Goal: Task Accomplishment & Management: Use online tool/utility

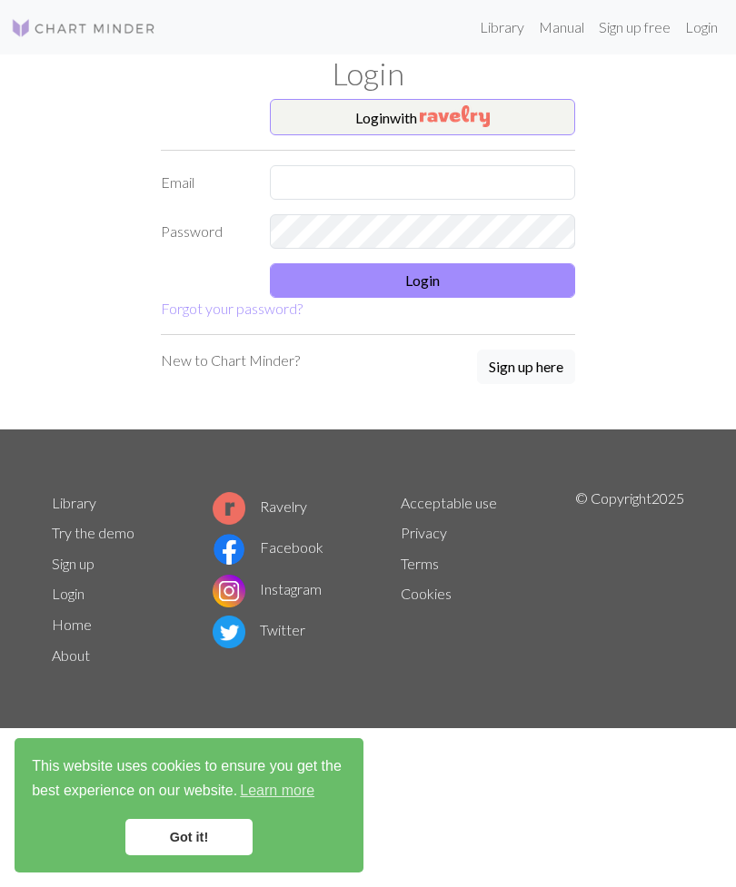
click at [473, 191] on input "text" at bounding box center [422, 182] width 305 height 35
type input "[EMAIL_ADDRESS][DOMAIN_NAME]"
click at [539, 284] on button "Login" at bounding box center [422, 280] width 305 height 35
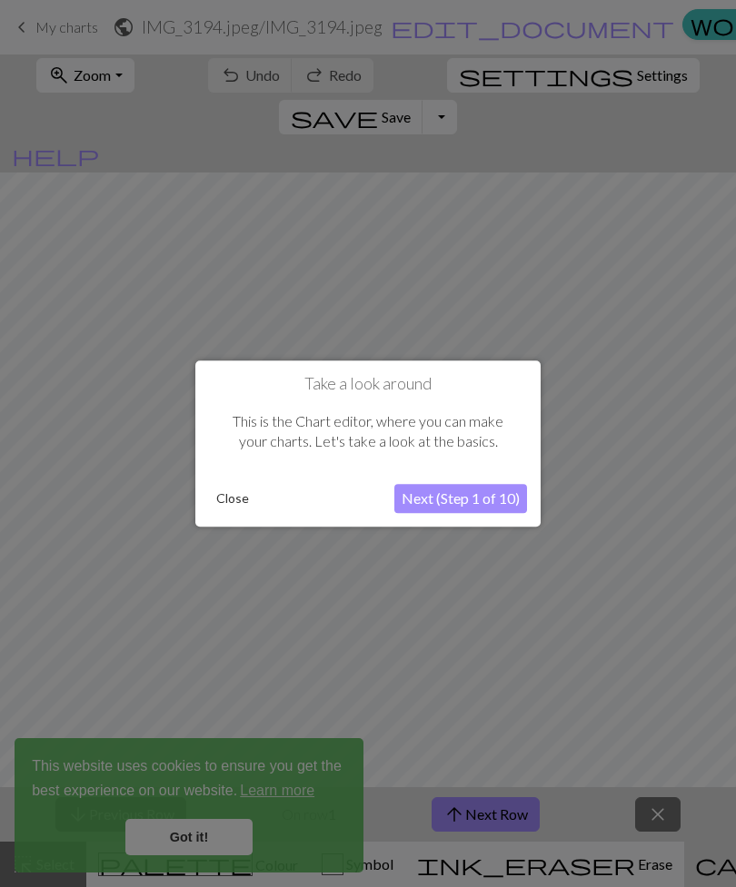
click at [233, 504] on button "Close" at bounding box center [232, 498] width 47 height 27
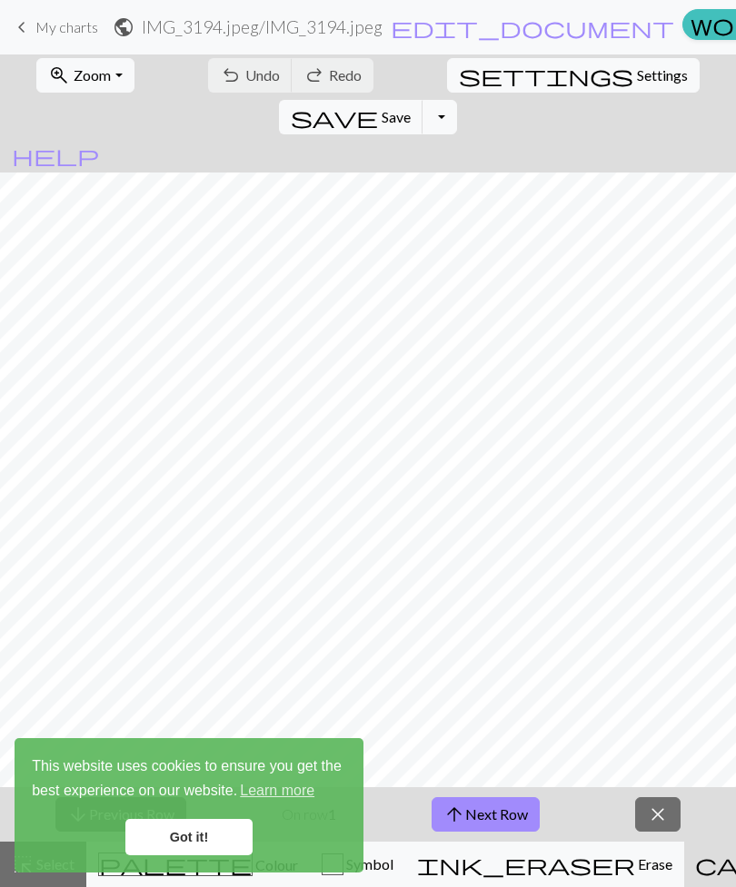
click at [24, 42] on link "keyboard_arrow_left My charts" at bounding box center [54, 27] width 87 height 31
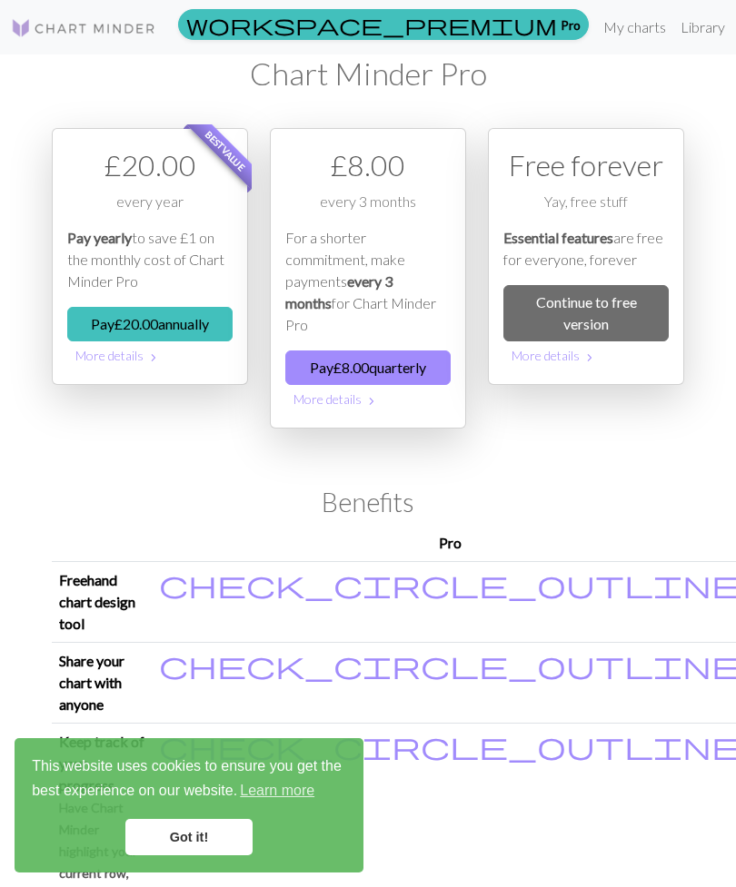
click at [673, 29] on link "Library" at bounding box center [702, 27] width 59 height 36
click at [596, 16] on link "My charts" at bounding box center [634, 27] width 77 height 36
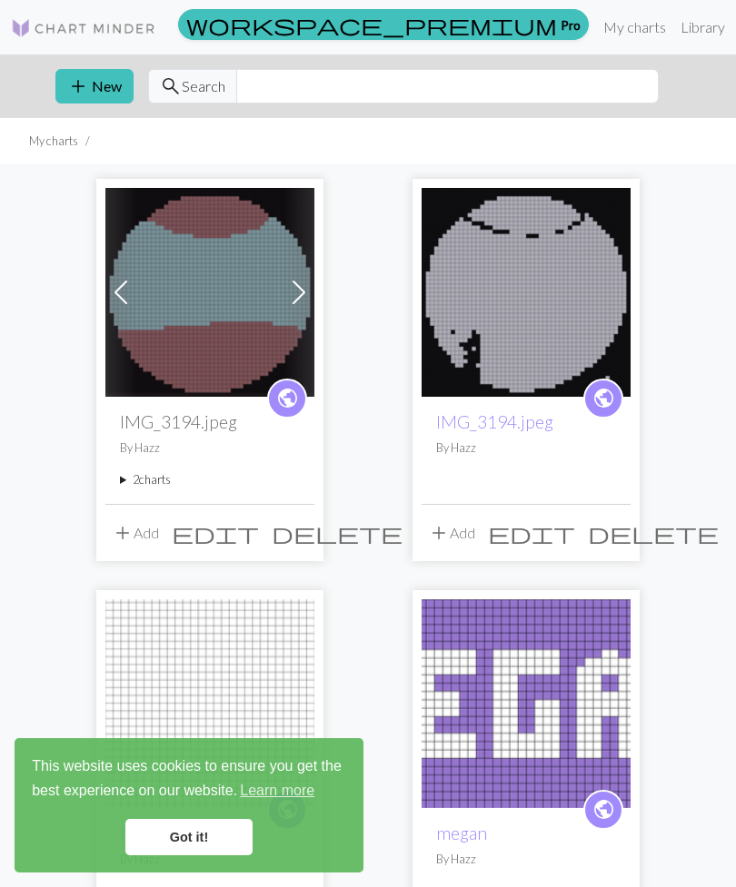
click at [102, 86] on button "add New" at bounding box center [94, 86] width 78 height 35
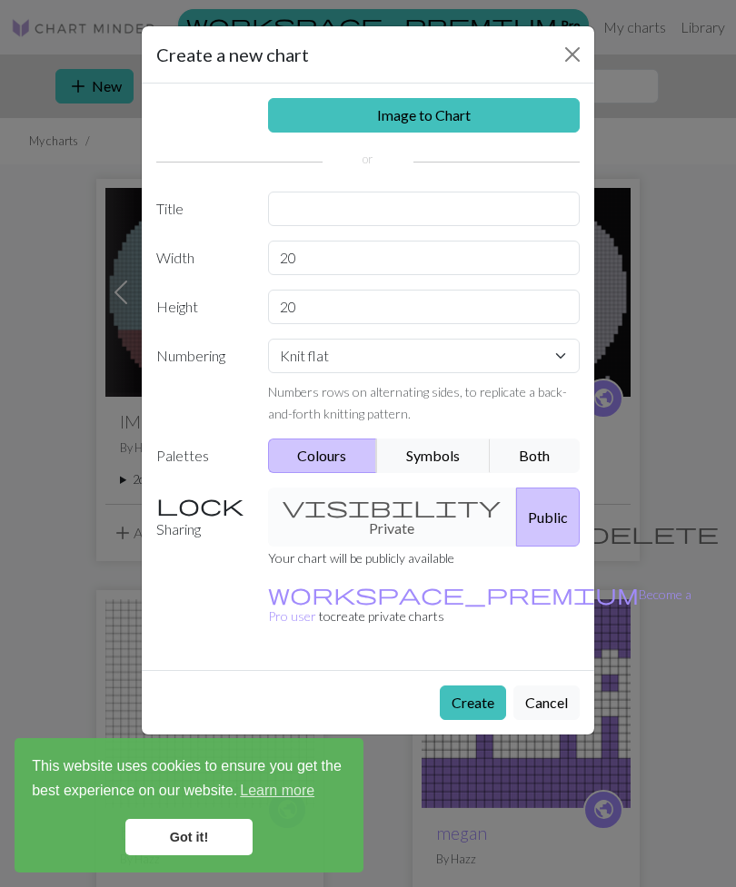
click at [481, 112] on link "Image to Chart" at bounding box center [424, 115] width 312 height 35
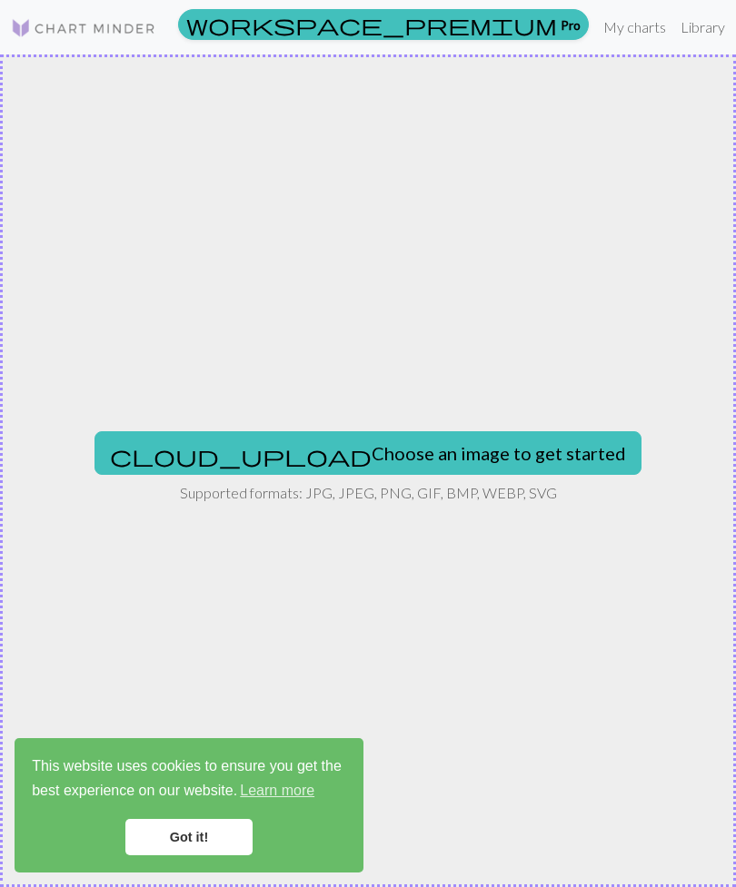
click at [462, 453] on button "cloud_upload Choose an image to get started" at bounding box center [367, 453] width 547 height 44
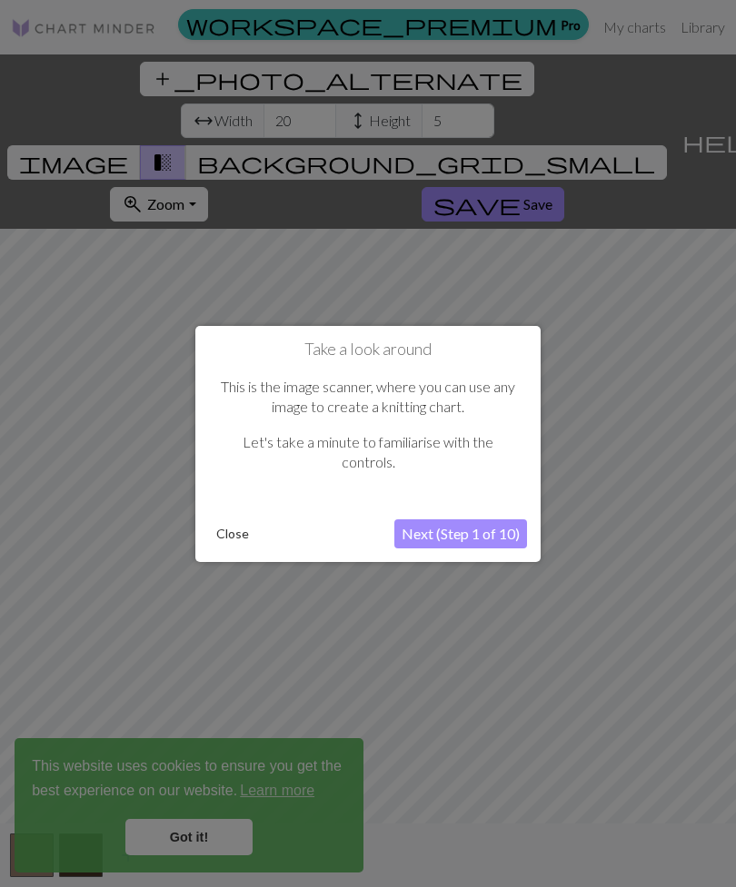
click at [240, 539] on button "Close" at bounding box center [232, 533] width 47 height 27
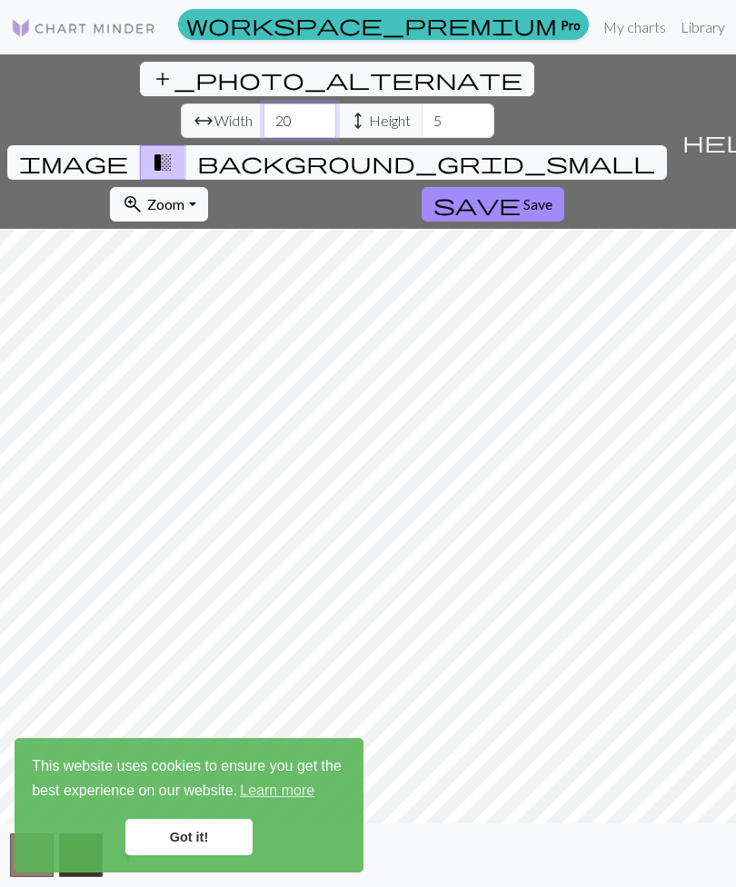
click at [263, 104] on input "20" at bounding box center [299, 121] width 73 height 35
type input "2"
type input "100"
click at [421, 104] on input "5" at bounding box center [457, 121] width 73 height 35
type input "50"
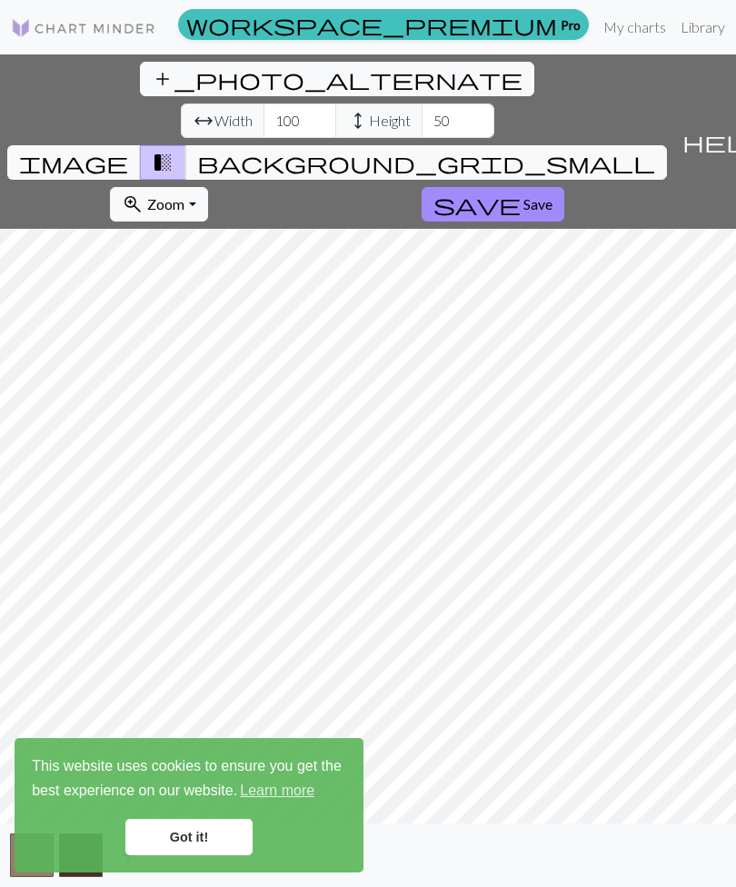
click at [128, 150] on span "image" at bounding box center [73, 162] width 109 height 25
click at [200, 836] on link "Got it!" at bounding box center [188, 837] width 127 height 36
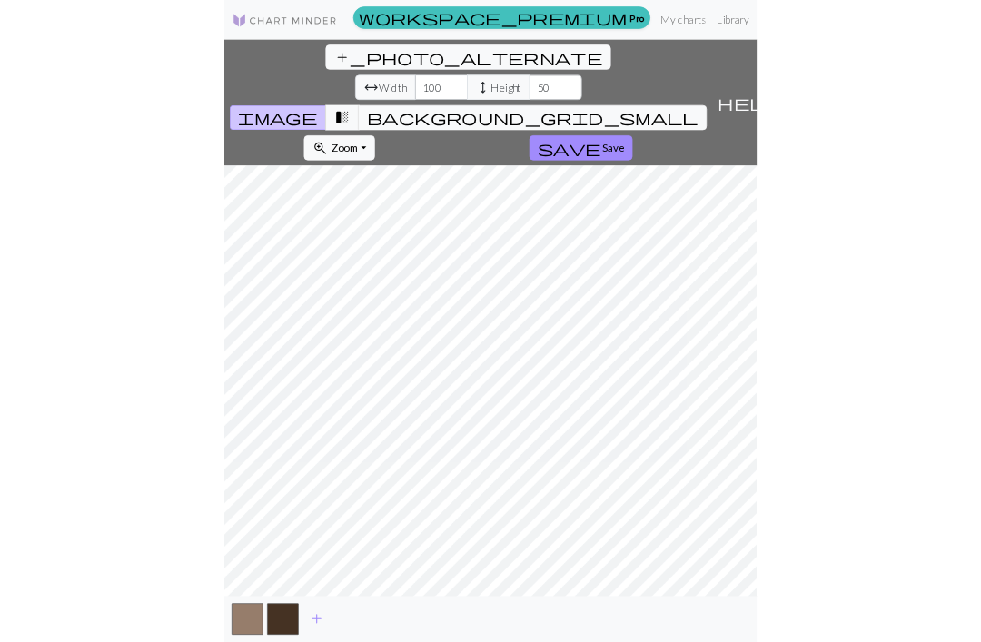
scroll to position [61, 0]
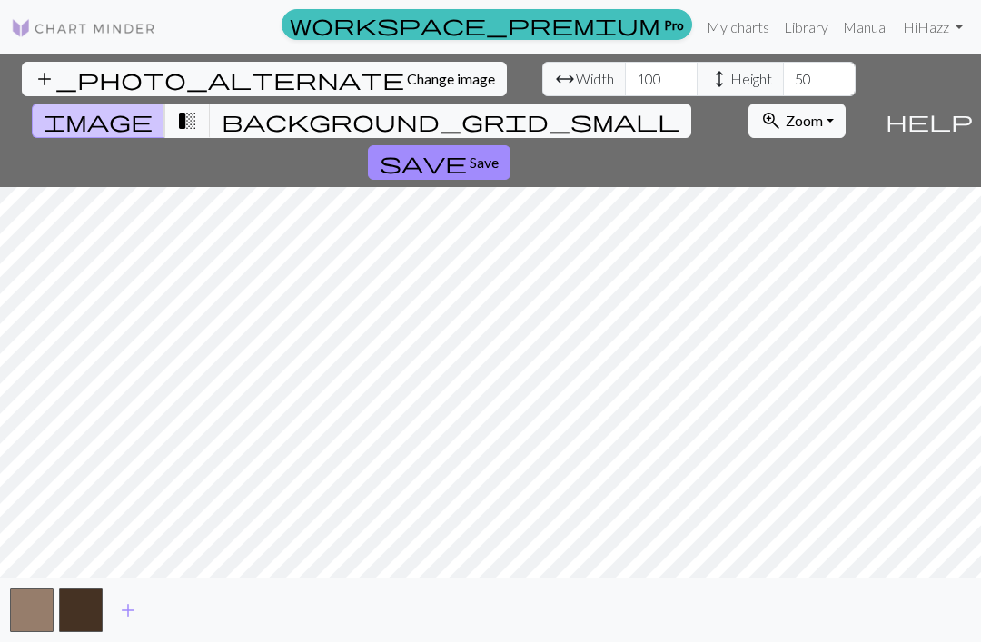
click at [652, 108] on span "background_grid_small" at bounding box center [451, 120] width 458 height 25
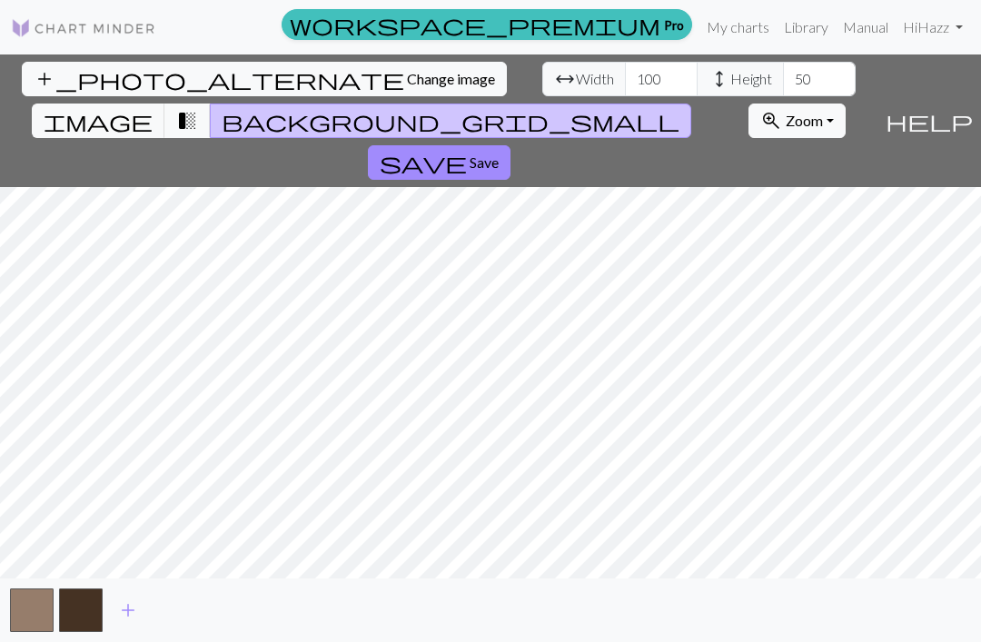
click at [198, 108] on span "transition_fade" at bounding box center [187, 120] width 22 height 25
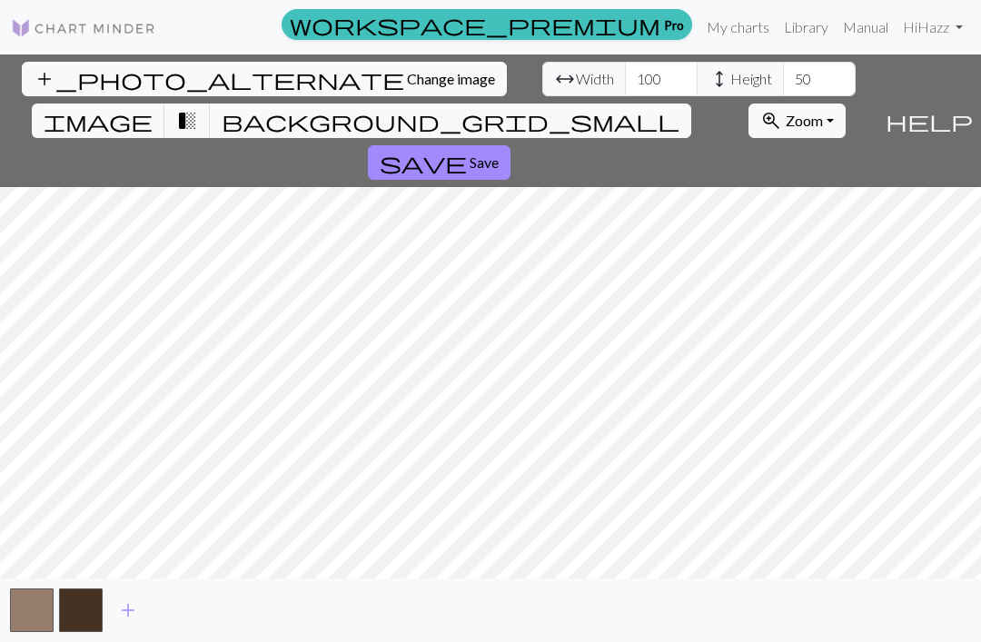
click at [198, 108] on span "transition_fade" at bounding box center [187, 120] width 22 height 25
click at [165, 104] on button "image" at bounding box center [99, 121] width 134 height 35
click at [46, 607] on button "button" at bounding box center [32, 611] width 44 height 44
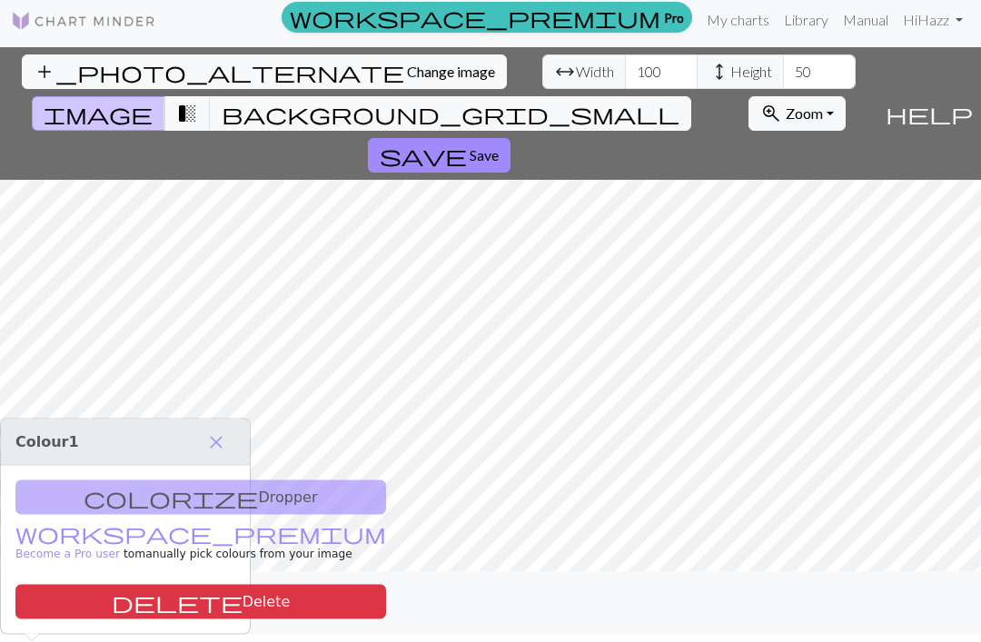
click at [222, 430] on span "close" at bounding box center [216, 442] width 22 height 25
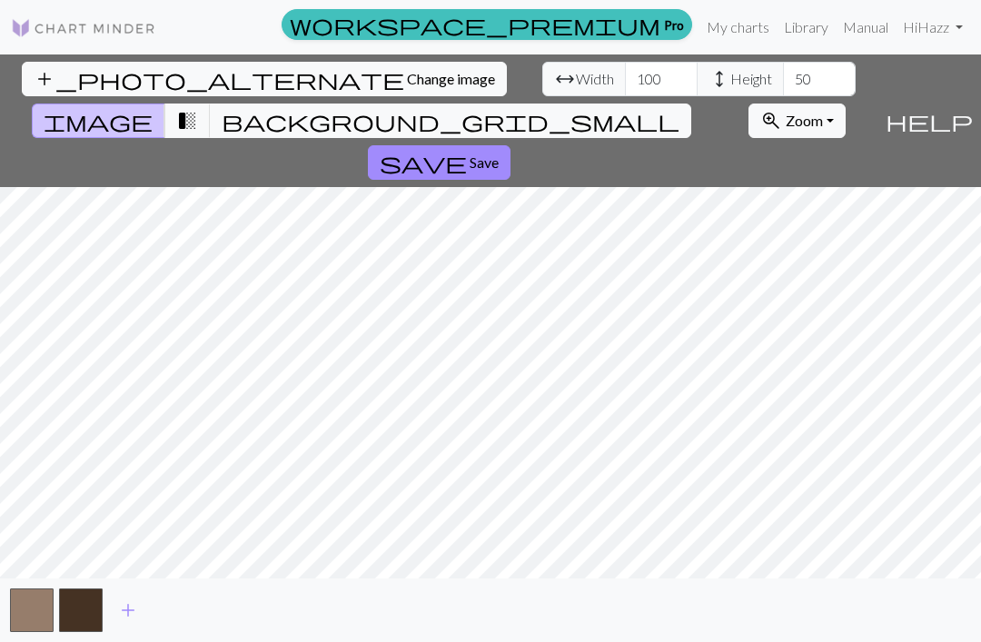
click at [94, 612] on button "button" at bounding box center [81, 611] width 44 height 44
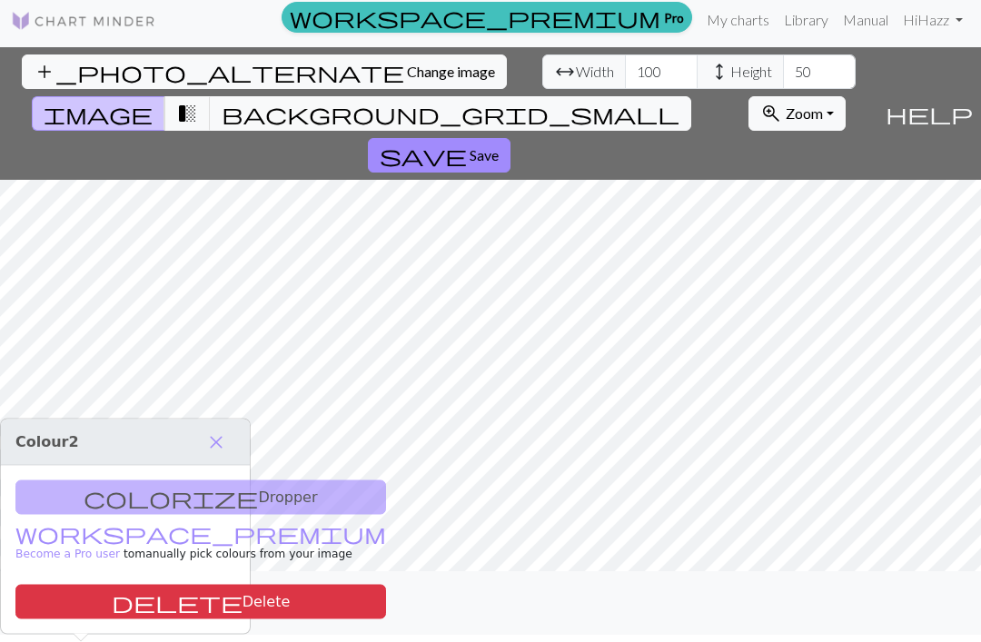
click at [192, 466] on div "colorize Dropper workspace_premium Become a Pro user to manually pick colours f…" at bounding box center [125, 550] width 249 height 168
click at [245, 420] on h3 "Colour 2 close" at bounding box center [125, 443] width 249 height 46
click at [233, 427] on button "close" at bounding box center [216, 442] width 38 height 31
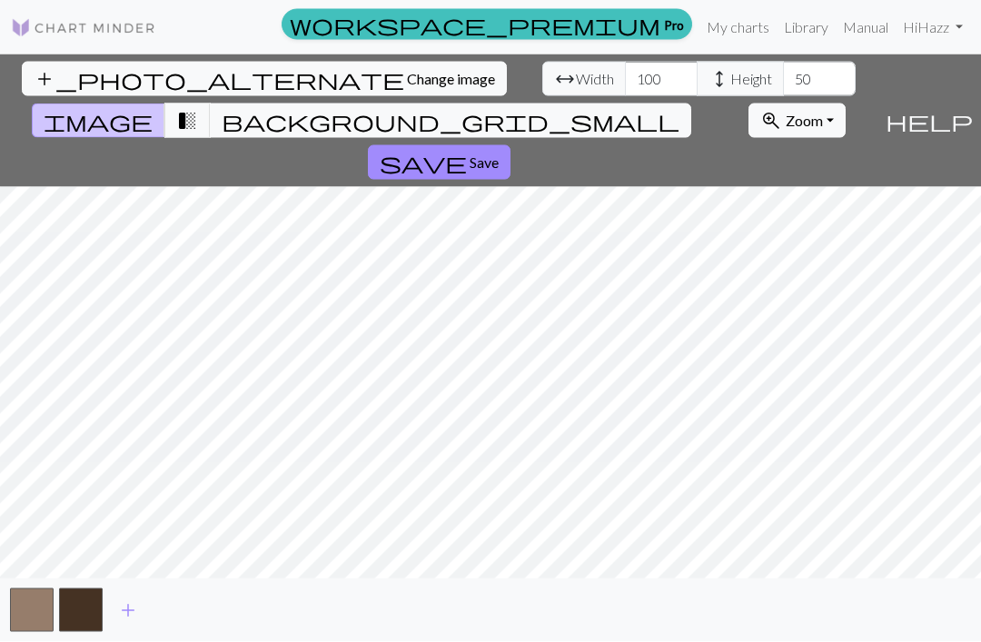
scroll to position [0, 0]
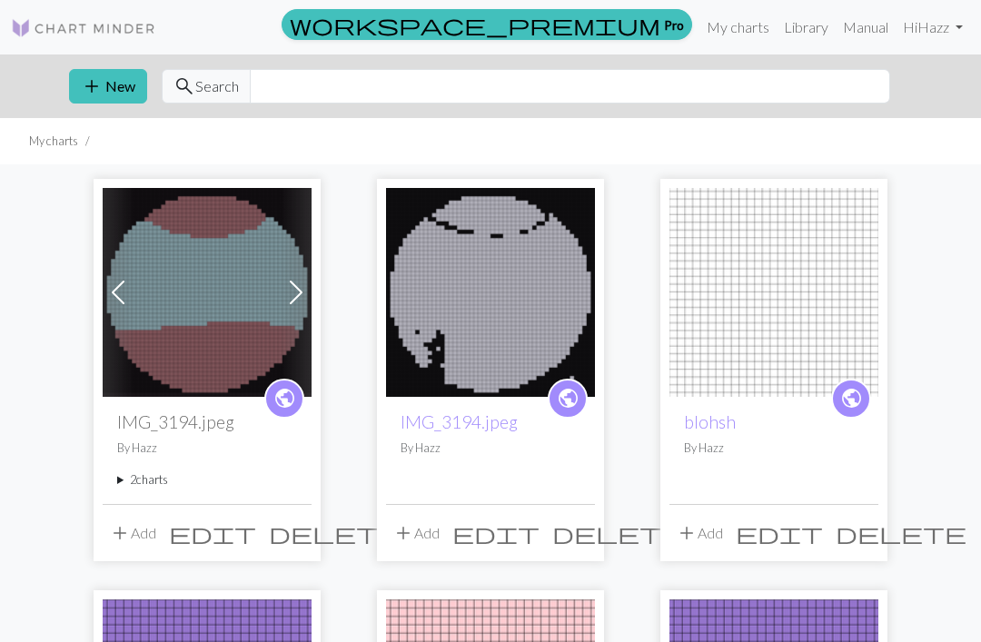
click at [89, 84] on span "add" at bounding box center [92, 86] width 22 height 25
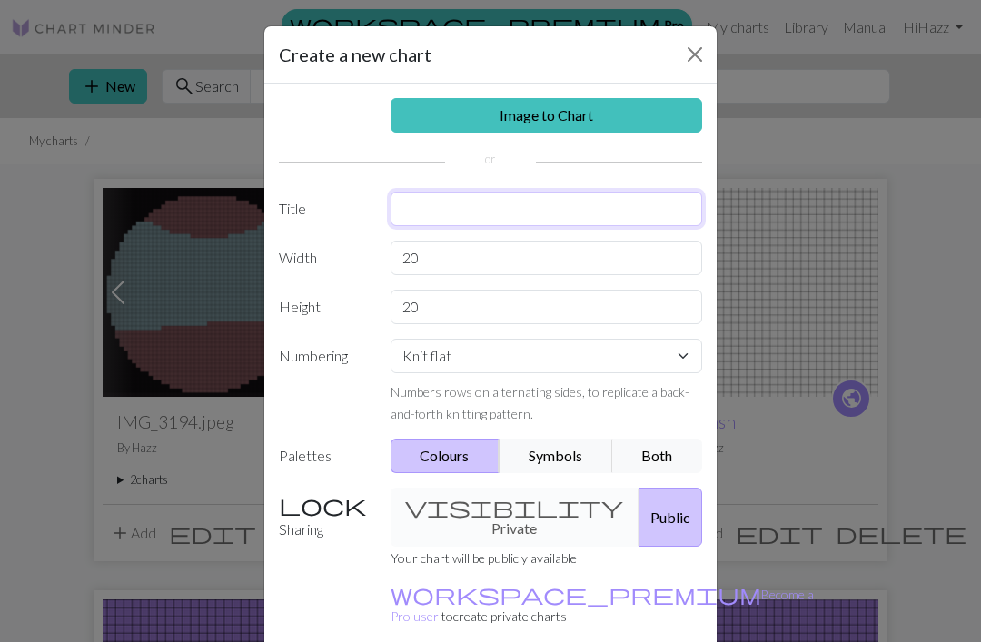
click at [488, 210] on input "text" at bounding box center [547, 209] width 312 height 35
type input "Be"
click at [459, 261] on input "20" at bounding box center [547, 258] width 312 height 35
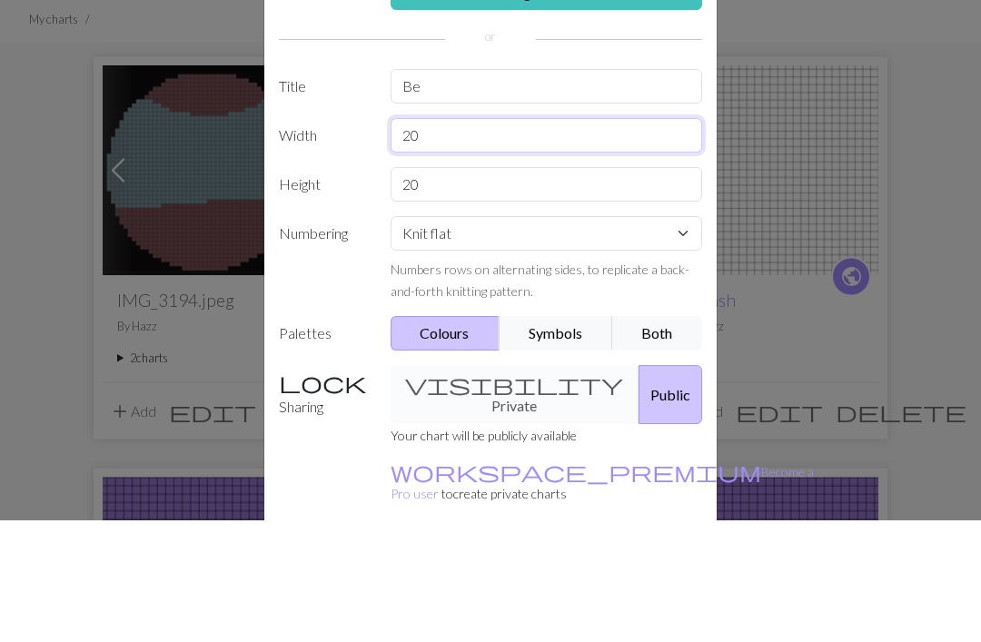
type input "2"
type input "32"
click at [505, 290] on input "20" at bounding box center [547, 307] width 312 height 35
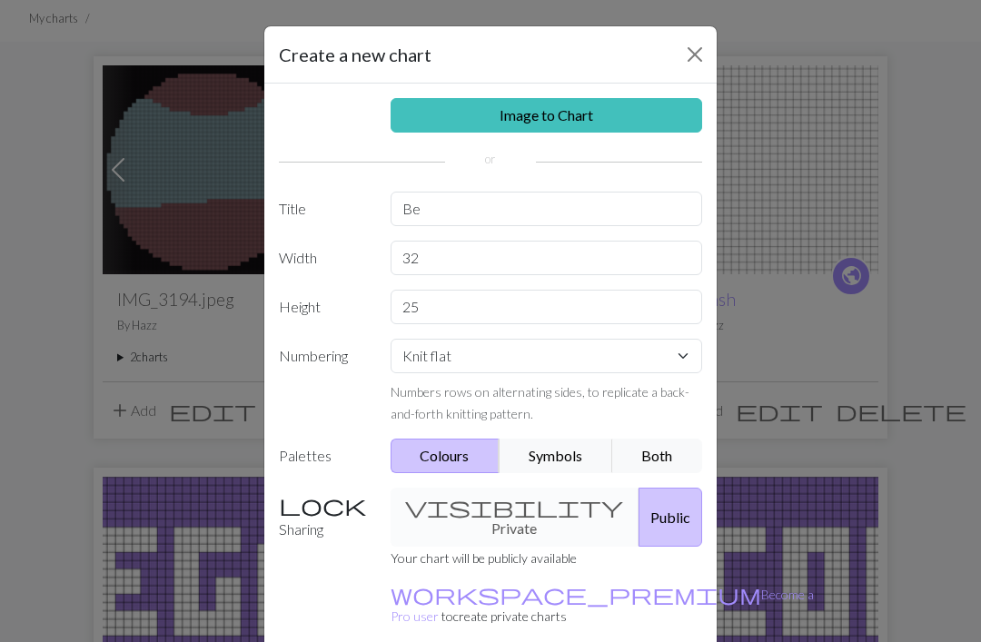
type input "25"
click at [667, 355] on select "Knit flat Knit in the round Lace knitting Cross stitch" at bounding box center [547, 356] width 312 height 35
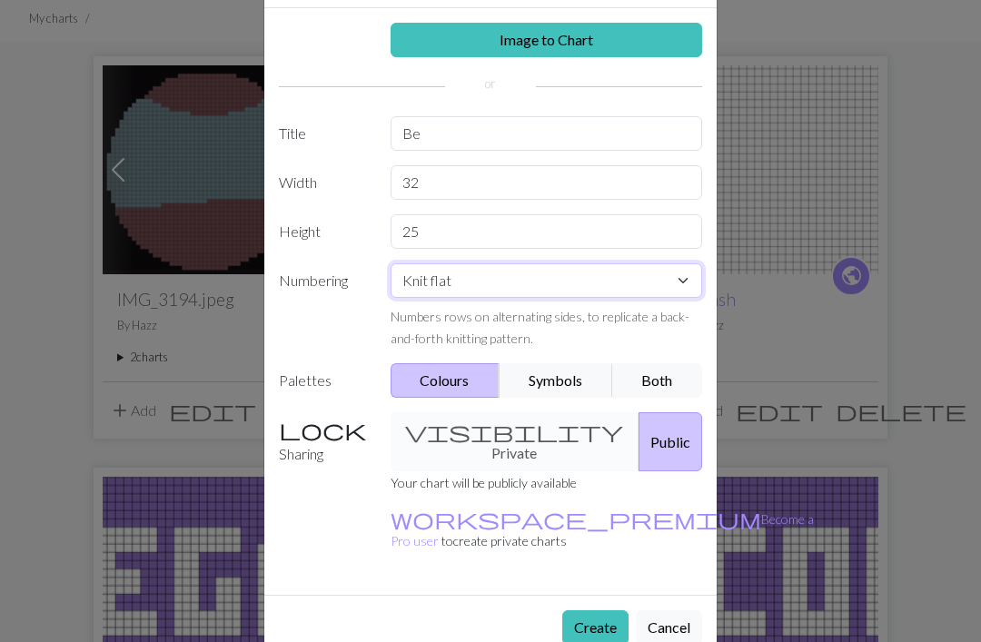
scroll to position [74, 0]
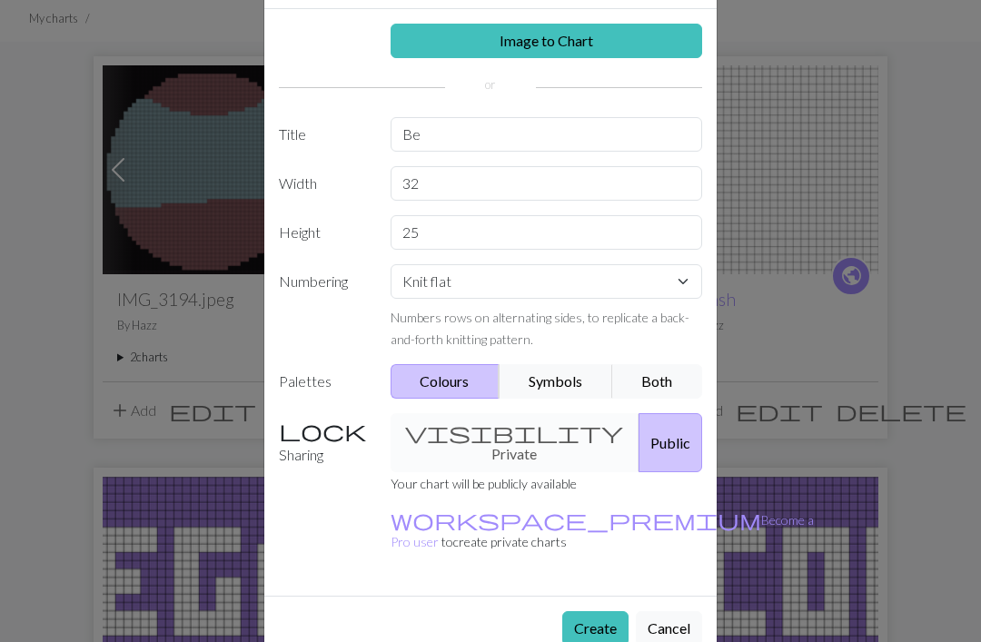
click at [586, 611] on button "Create" at bounding box center [595, 628] width 66 height 35
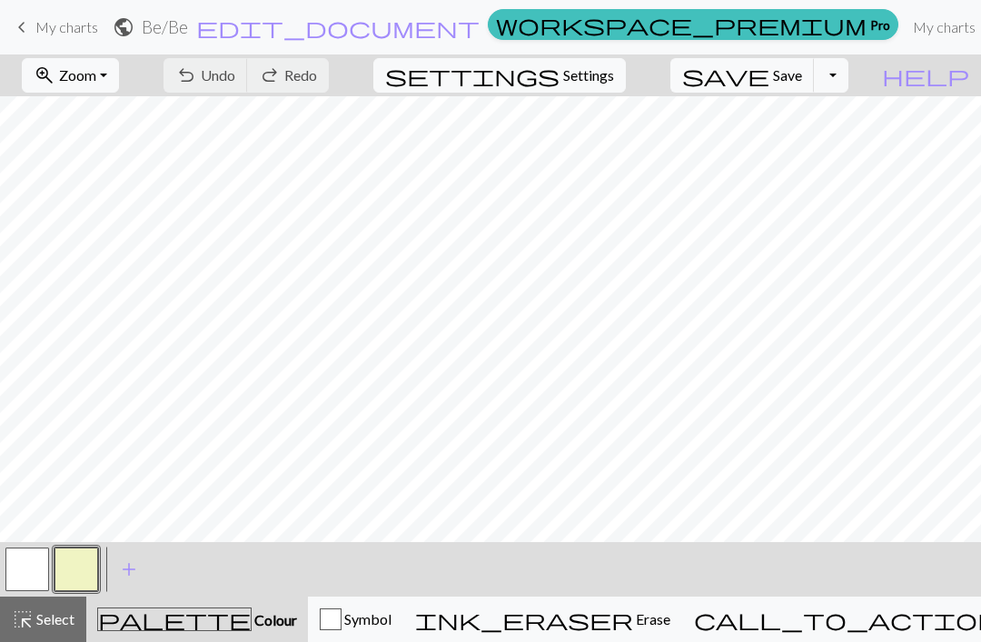
scroll to position [31, 0]
click at [38, 572] on button "button" at bounding box center [27, 570] width 44 height 44
click at [28, 558] on button "button" at bounding box center [27, 570] width 44 height 44
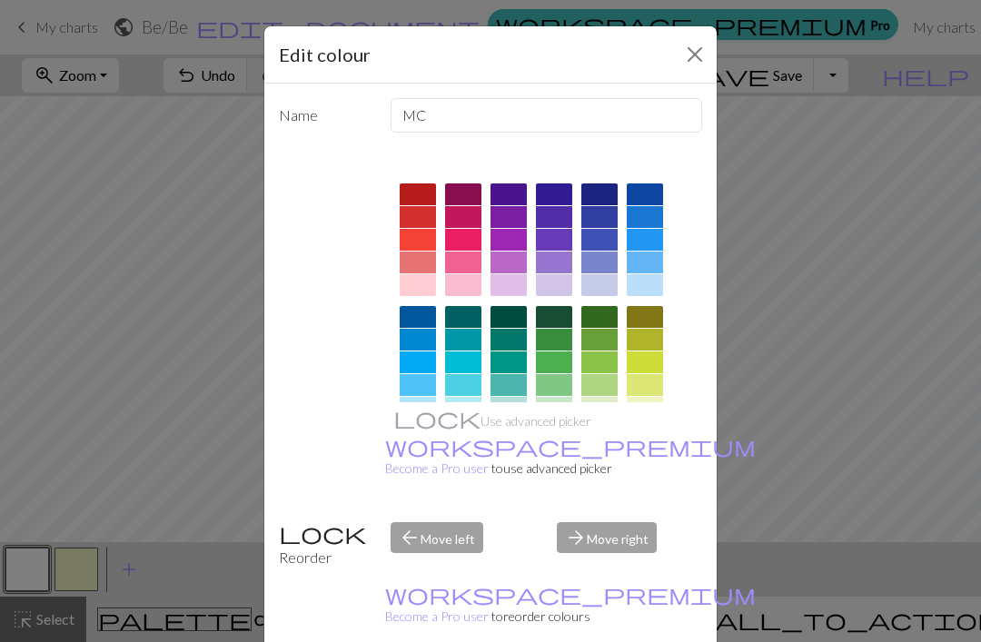
scroll to position [0, 0]
click at [600, 197] on div at bounding box center [599, 194] width 36 height 22
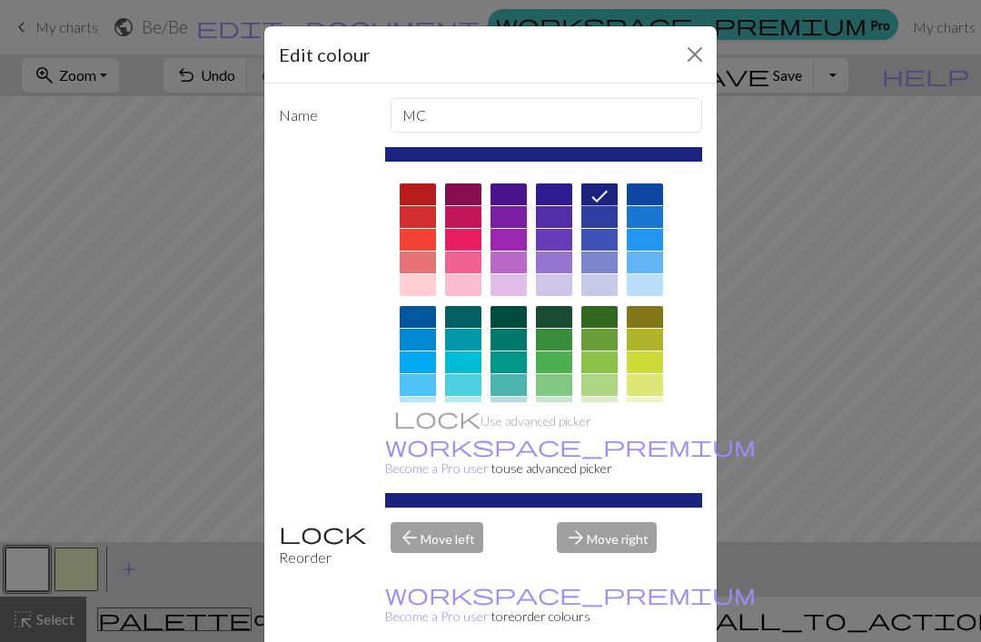
click at [735, 129] on div "Edit colour Name MC Use advanced picker workspace_premium Become a Pro user to …" at bounding box center [490, 321] width 981 height 642
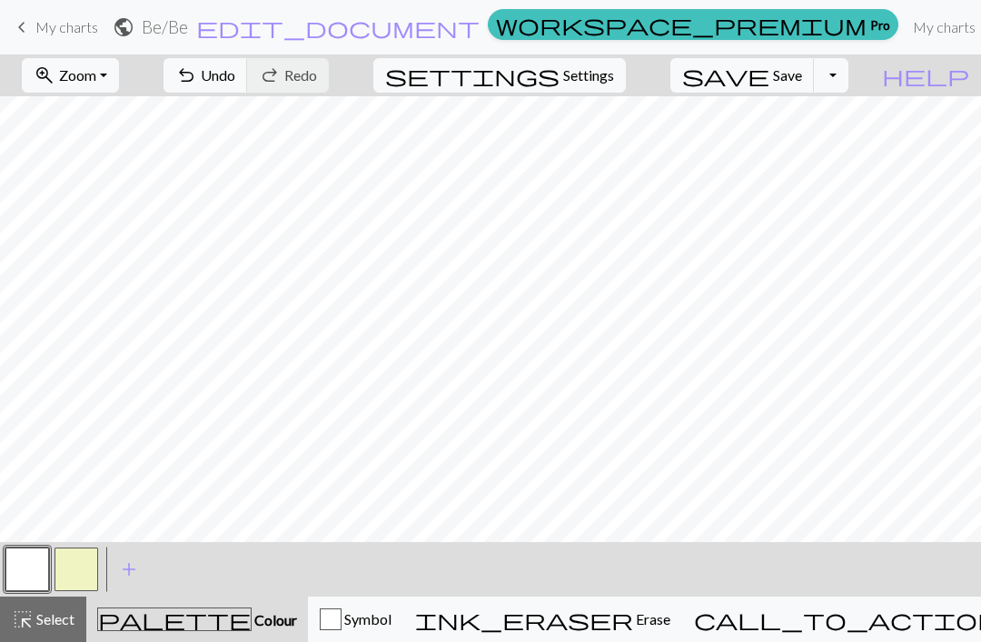
click at [38, 554] on button "button" at bounding box center [27, 570] width 44 height 44
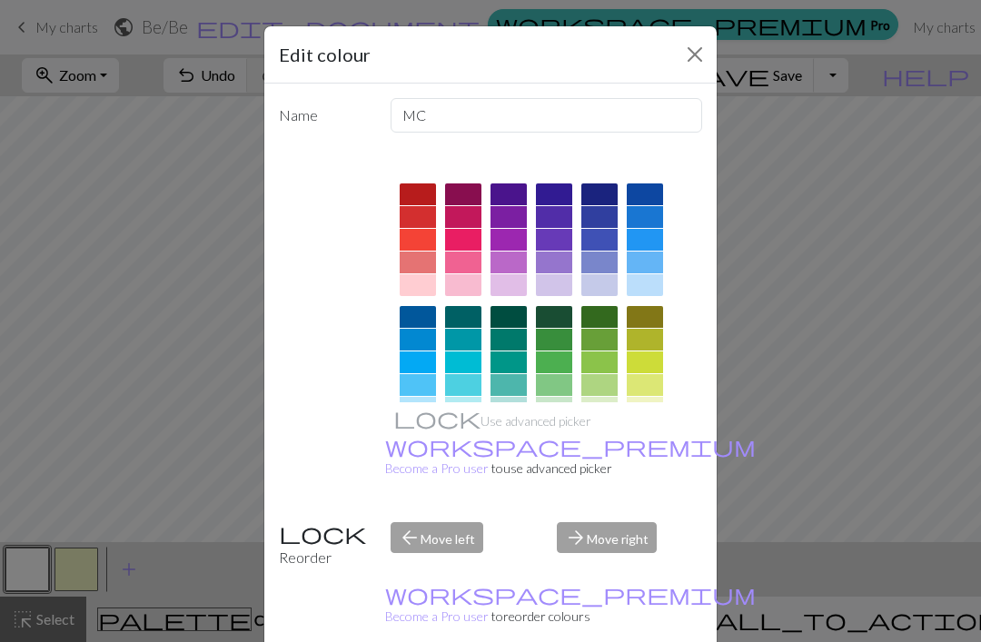
click at [599, 193] on div at bounding box center [599, 194] width 36 height 22
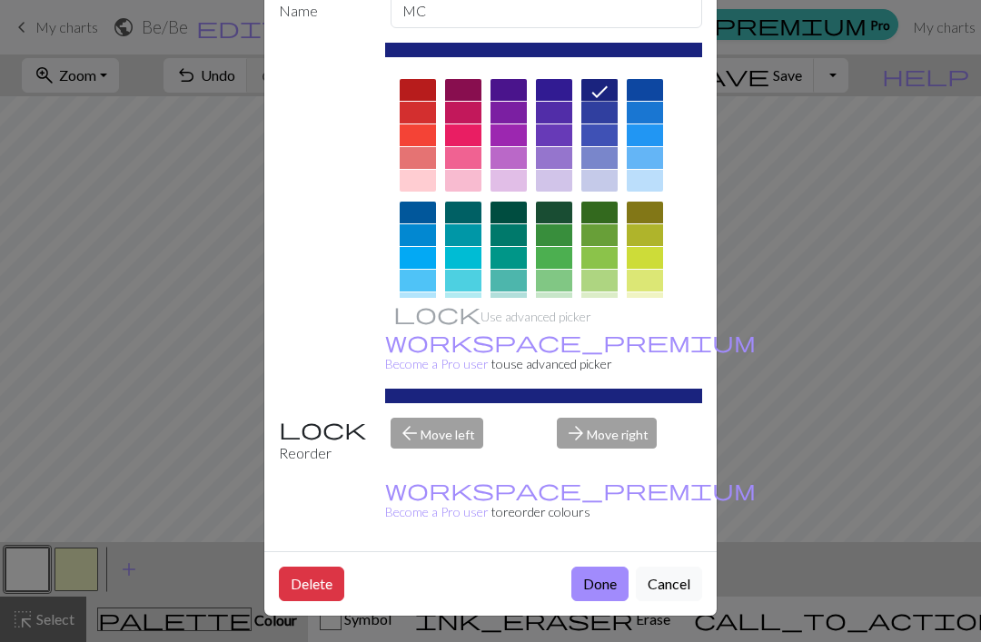
scroll to position [106, 0]
click at [610, 585] on button "Done" at bounding box center [599, 584] width 57 height 35
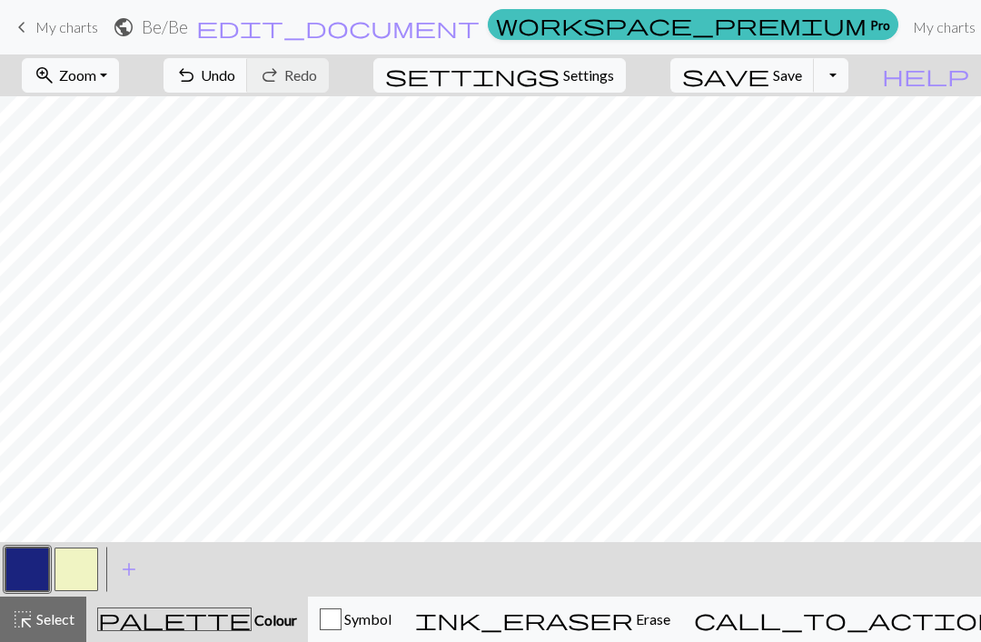
scroll to position [16, 0]
click at [80, 574] on button "button" at bounding box center [76, 570] width 44 height 44
click at [41, 565] on button "button" at bounding box center [27, 570] width 44 height 44
click at [84, 573] on button "button" at bounding box center [76, 570] width 44 height 44
click at [35, 563] on button "button" at bounding box center [27, 570] width 44 height 44
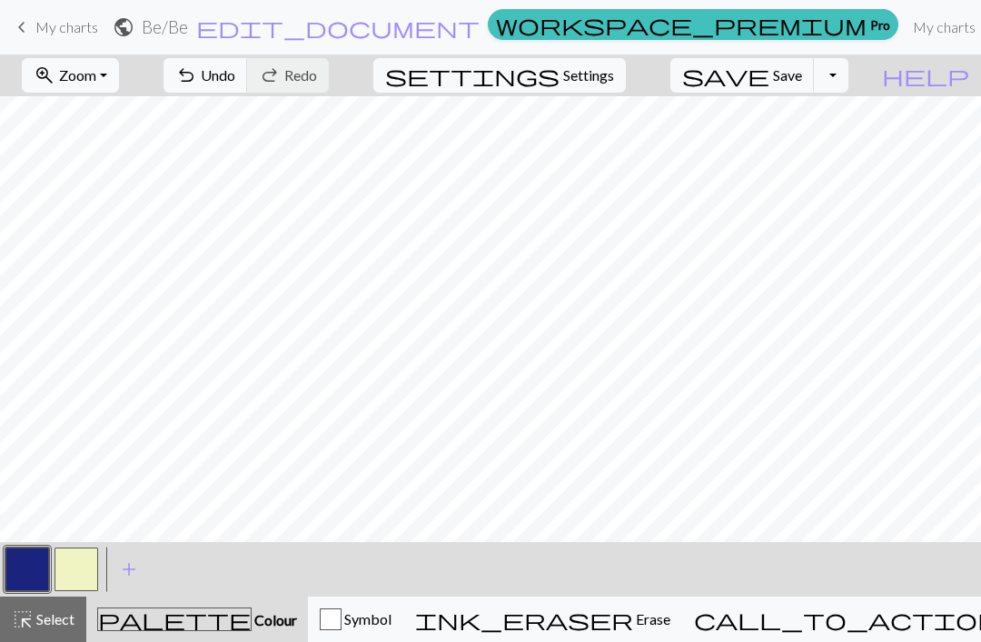
click at [73, 565] on button "button" at bounding box center [76, 570] width 44 height 44
click at [31, 564] on button "button" at bounding box center [27, 570] width 44 height 44
click at [74, 567] on button "button" at bounding box center [76, 570] width 44 height 44
click at [16, 569] on button "button" at bounding box center [27, 570] width 44 height 44
click at [81, 565] on button "button" at bounding box center [76, 570] width 44 height 44
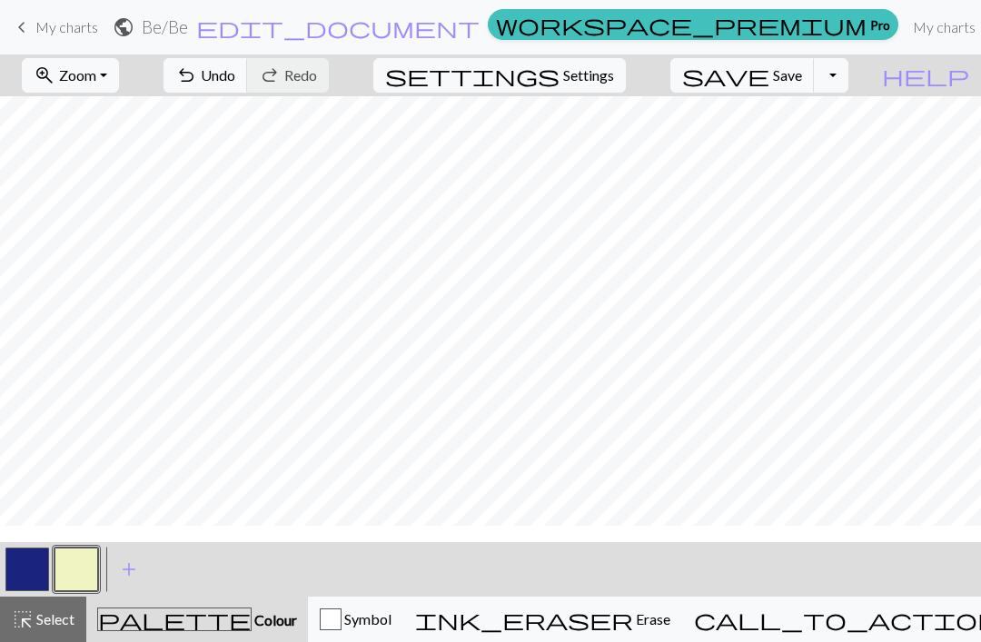
scroll to position [0, 0]
click at [604, 87] on button "settings Settings" at bounding box center [499, 75] width 252 height 35
select select "aran"
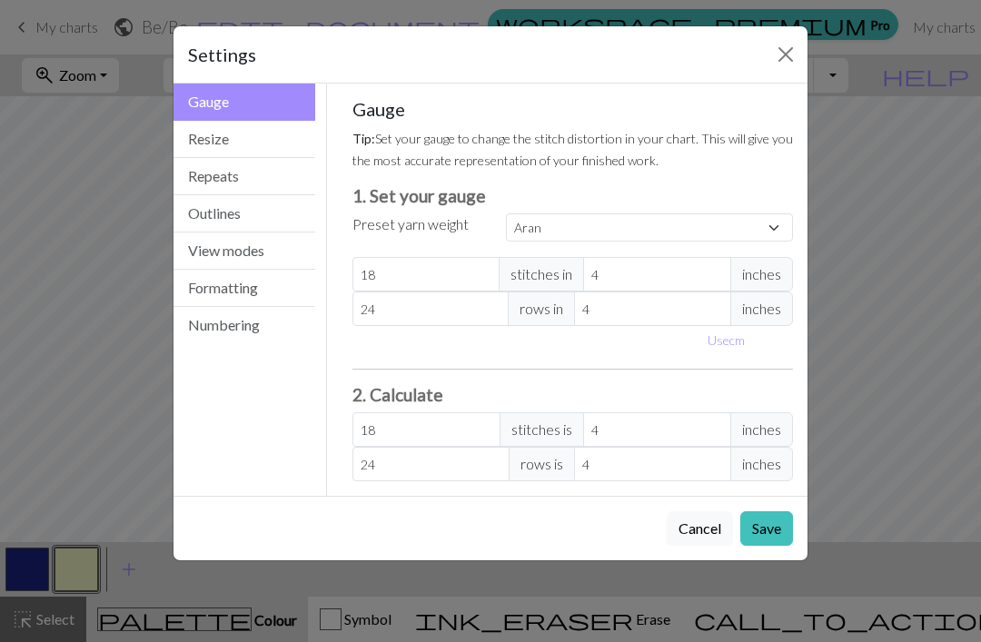
click at [735, 45] on button "Close" at bounding box center [785, 54] width 29 height 29
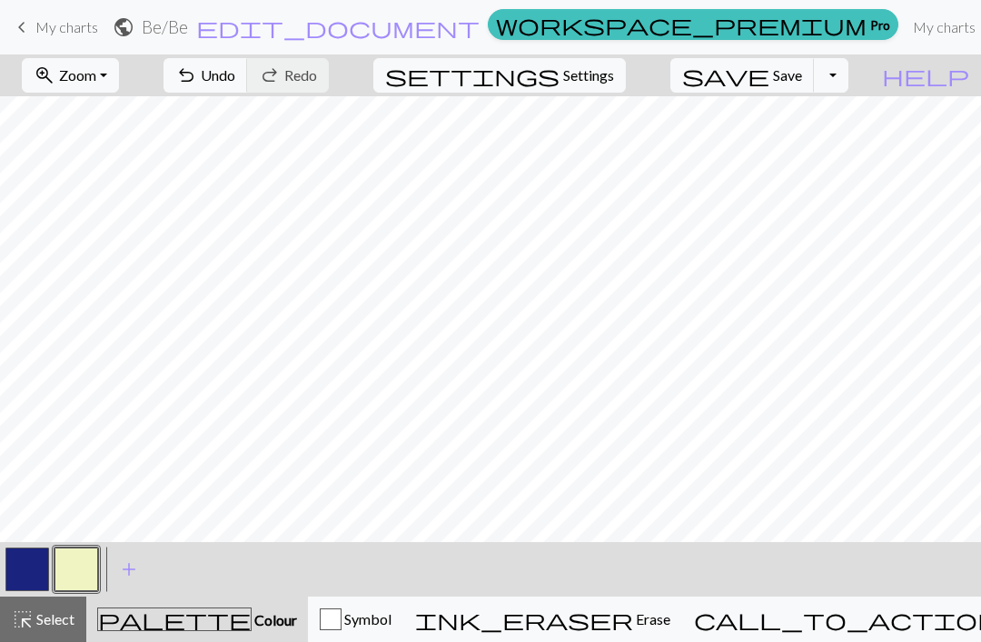
click at [119, 68] on button "zoom_in Zoom Zoom" at bounding box center [70, 75] width 97 height 35
click at [124, 180] on button "Fit height" at bounding box center [95, 173] width 144 height 29
click at [39, 571] on button "button" at bounding box center [27, 570] width 44 height 44
click at [79, 570] on button "button" at bounding box center [76, 570] width 44 height 44
